Goal: Find specific page/section: Find specific page/section

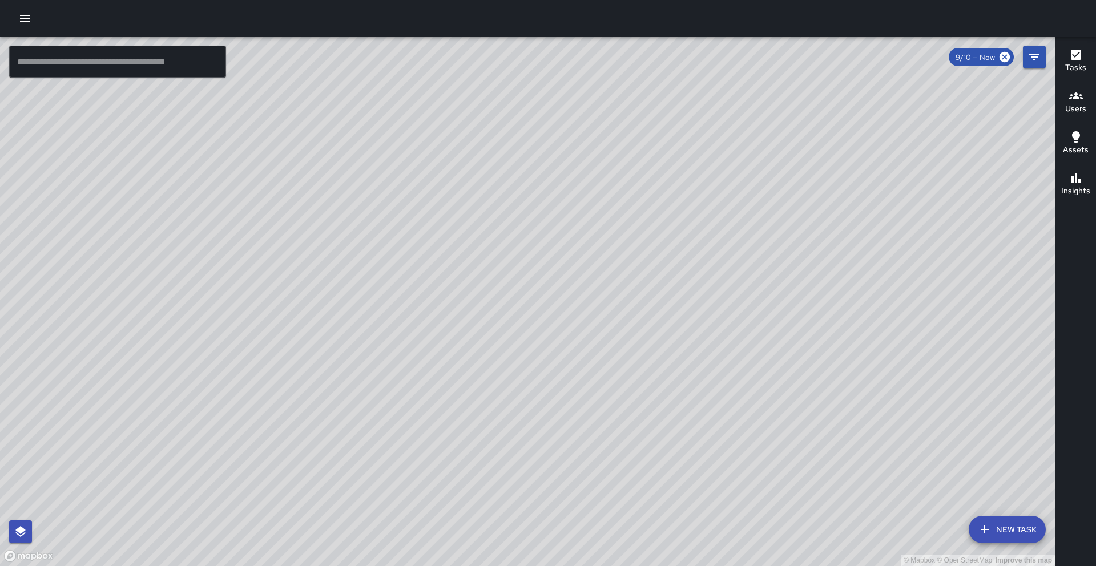
click at [1082, 61] on icon "button" at bounding box center [1076, 55] width 14 height 14
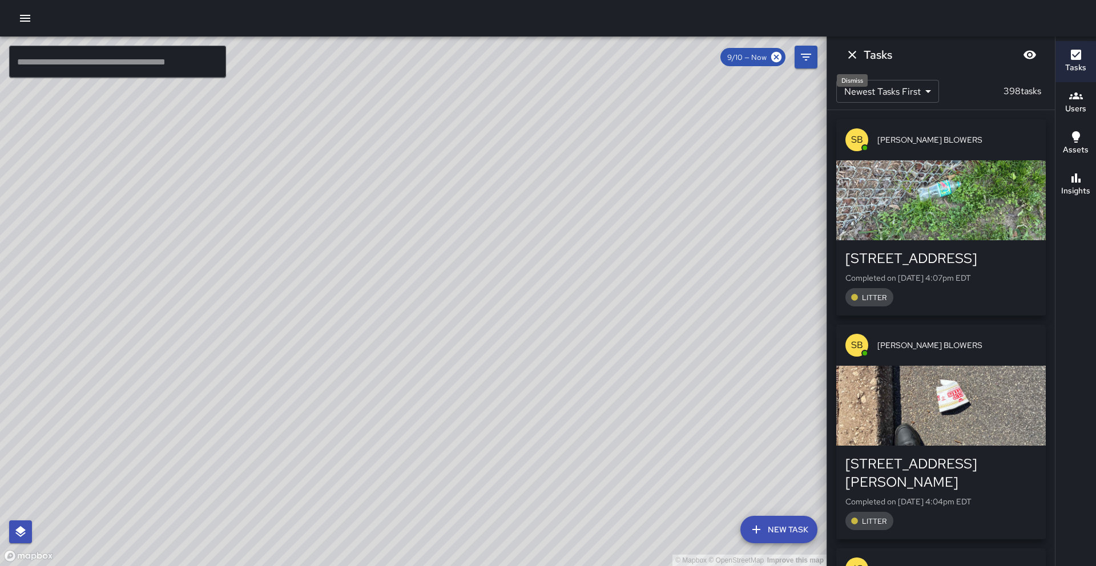
click at [855, 54] on icon "Dismiss" at bounding box center [852, 55] width 14 height 14
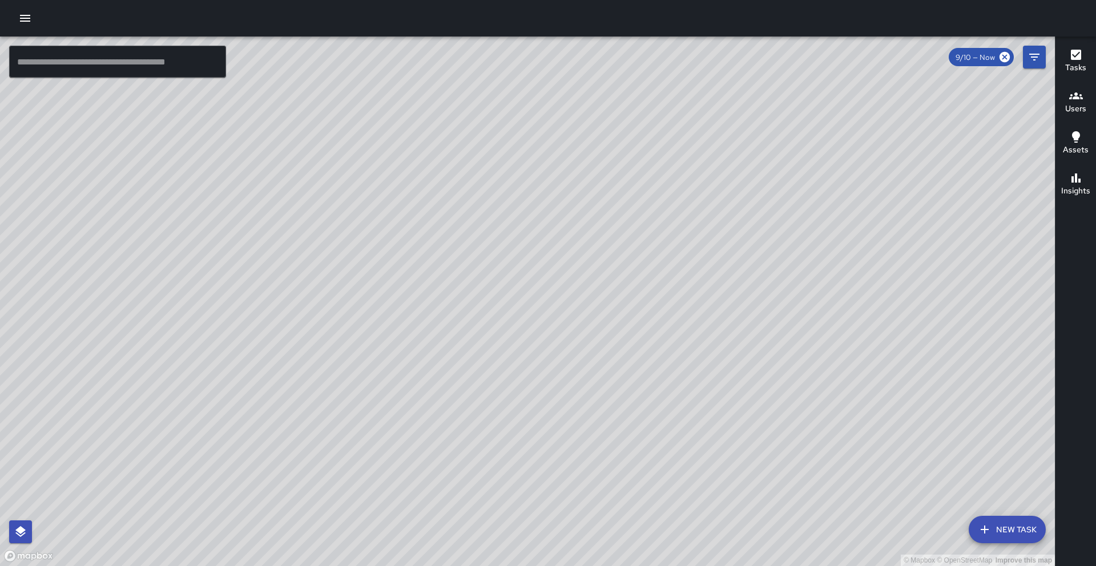
click at [1079, 115] on button "Users" at bounding box center [1075, 102] width 41 height 41
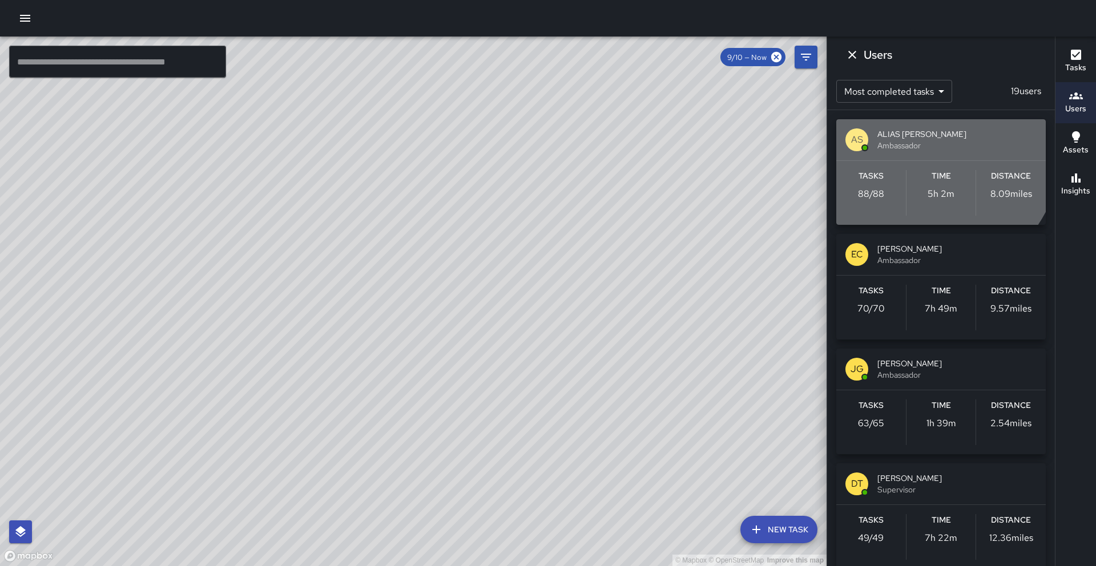
click at [903, 137] on span "ALIAS [PERSON_NAME]" at bounding box center [956, 133] width 159 height 11
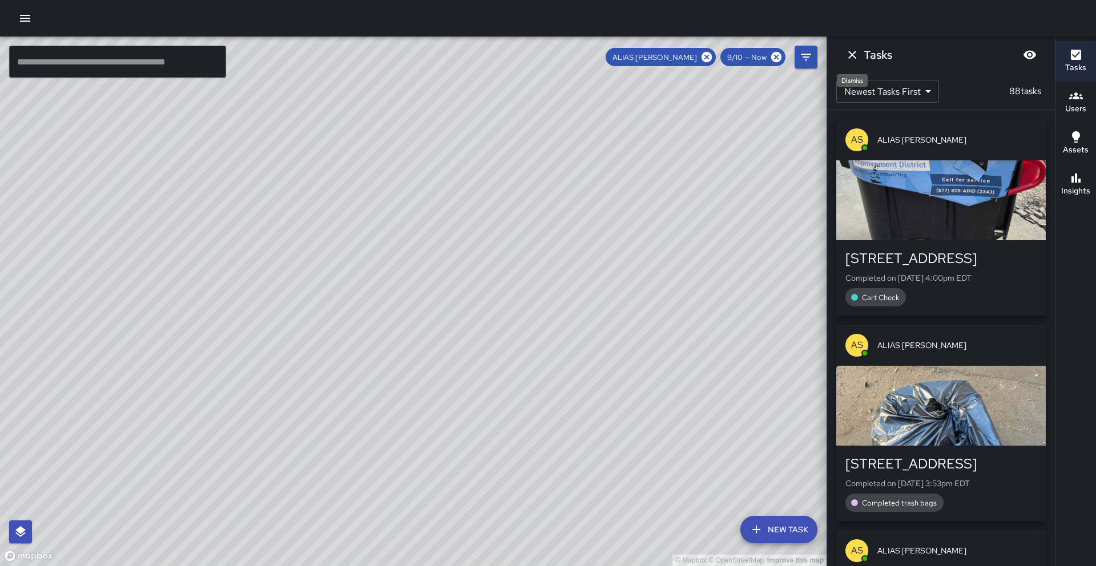
click at [848, 57] on icon "Dismiss" at bounding box center [852, 55] width 14 height 14
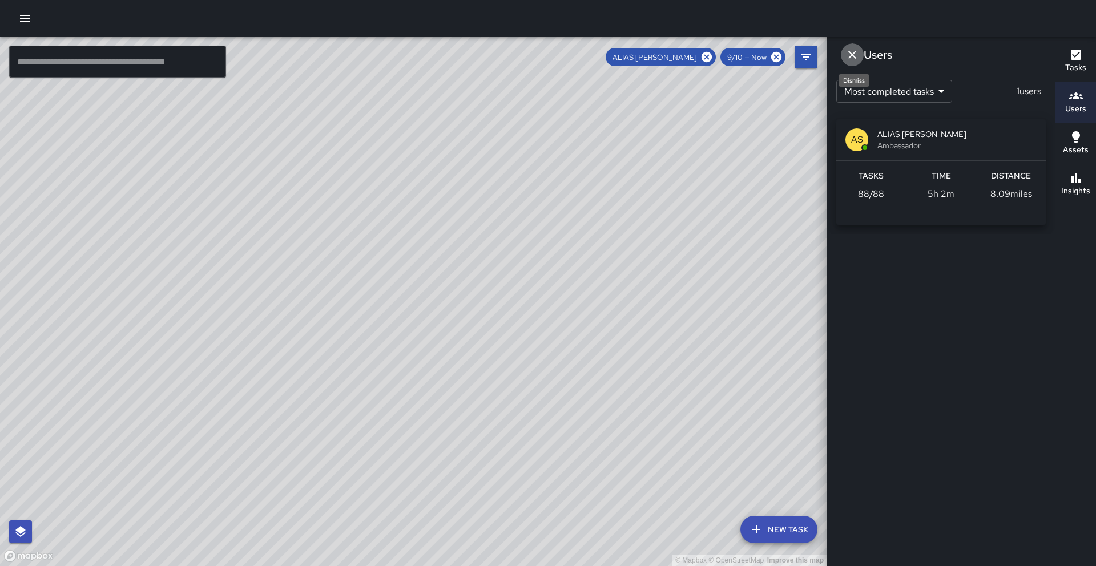
click at [853, 53] on icon "Dismiss" at bounding box center [852, 55] width 14 height 14
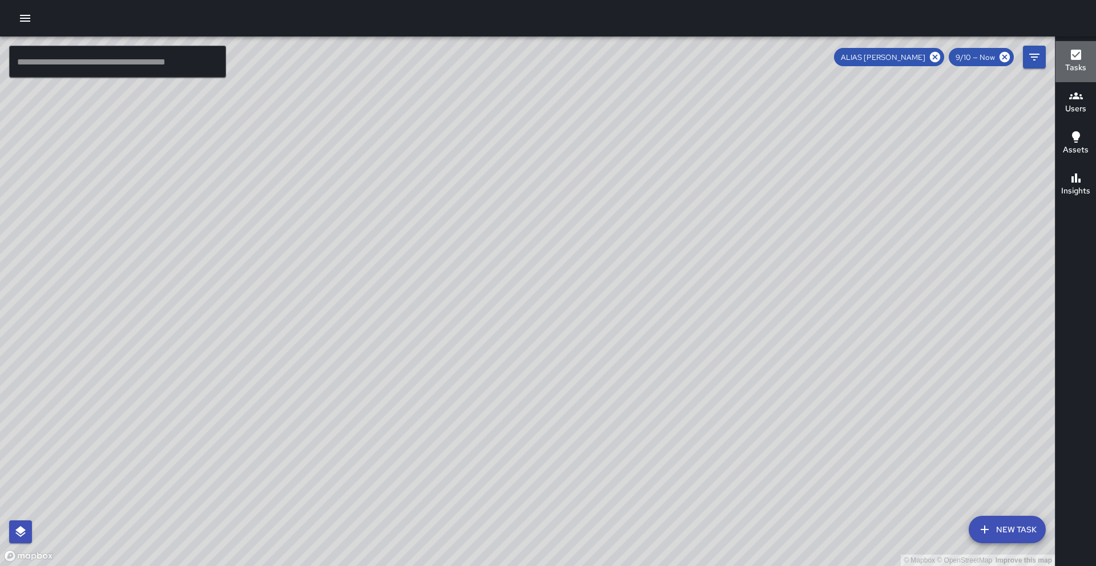
click at [1075, 57] on icon "button" at bounding box center [1076, 55] width 10 height 10
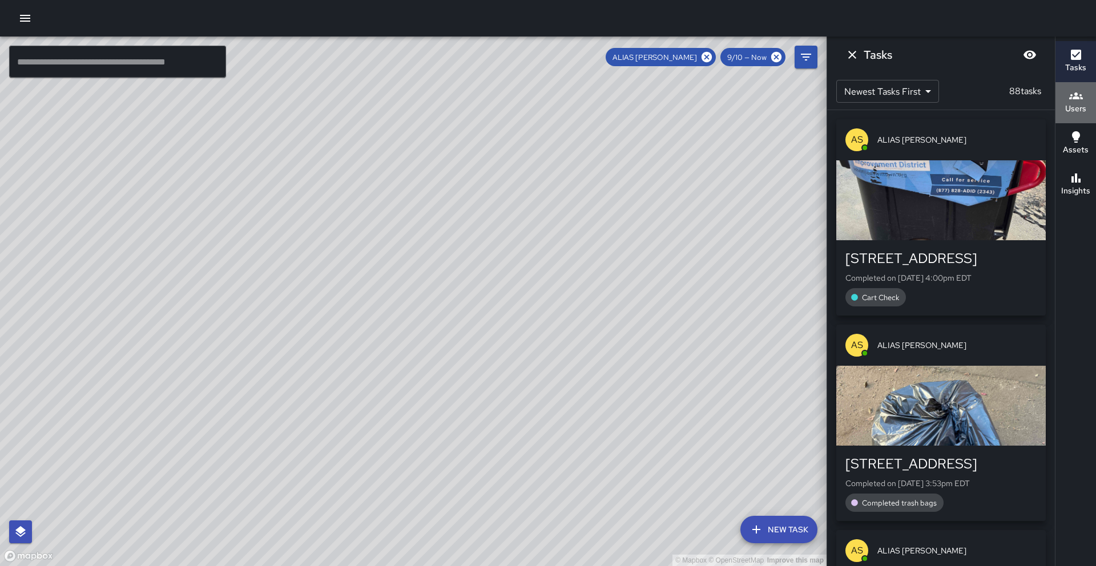
click at [1087, 111] on button "Users" at bounding box center [1075, 102] width 41 height 41
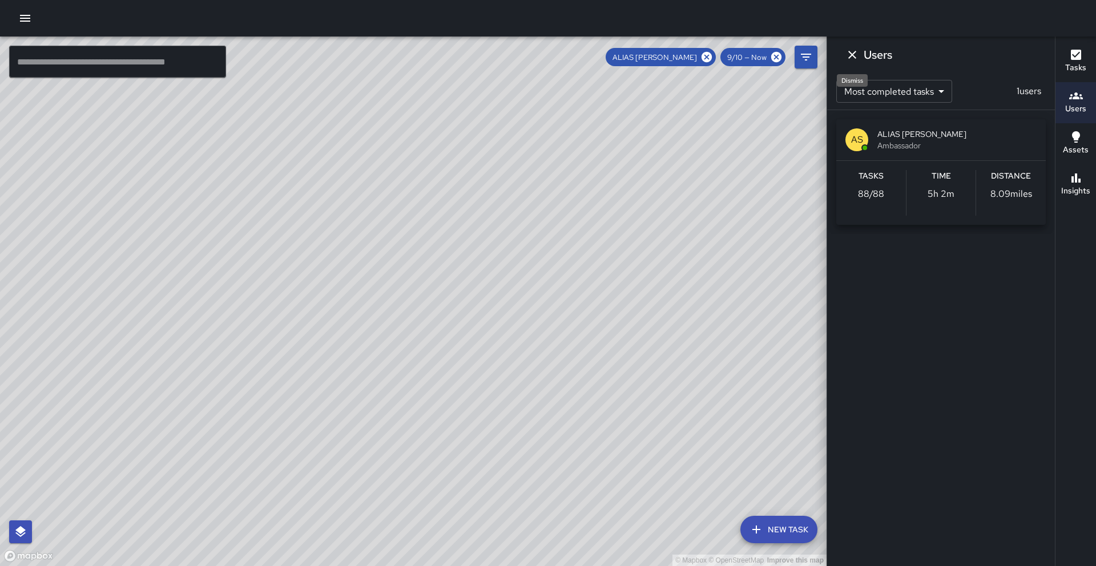
click at [851, 61] on icon "Dismiss" at bounding box center [852, 55] width 14 height 14
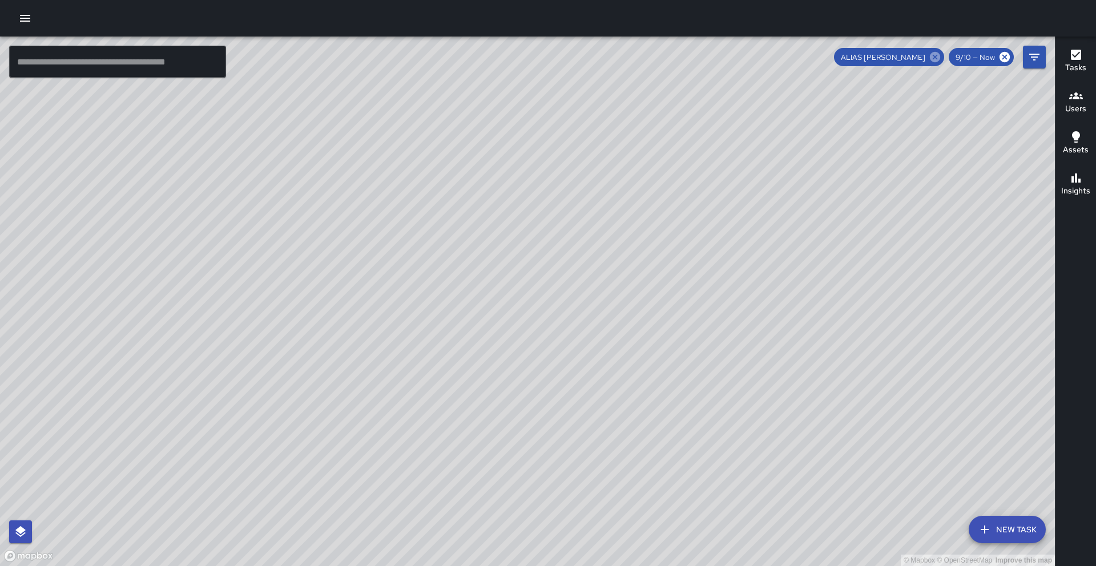
click at [938, 62] on icon at bounding box center [935, 57] width 13 height 13
